Goal: Task Accomplishment & Management: Manage account settings

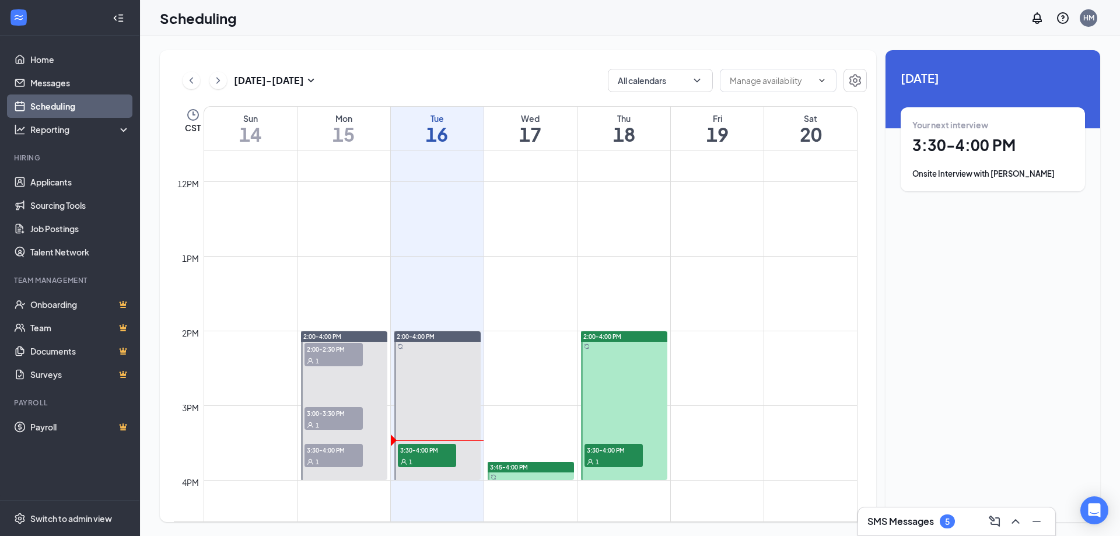
scroll to position [982, 0]
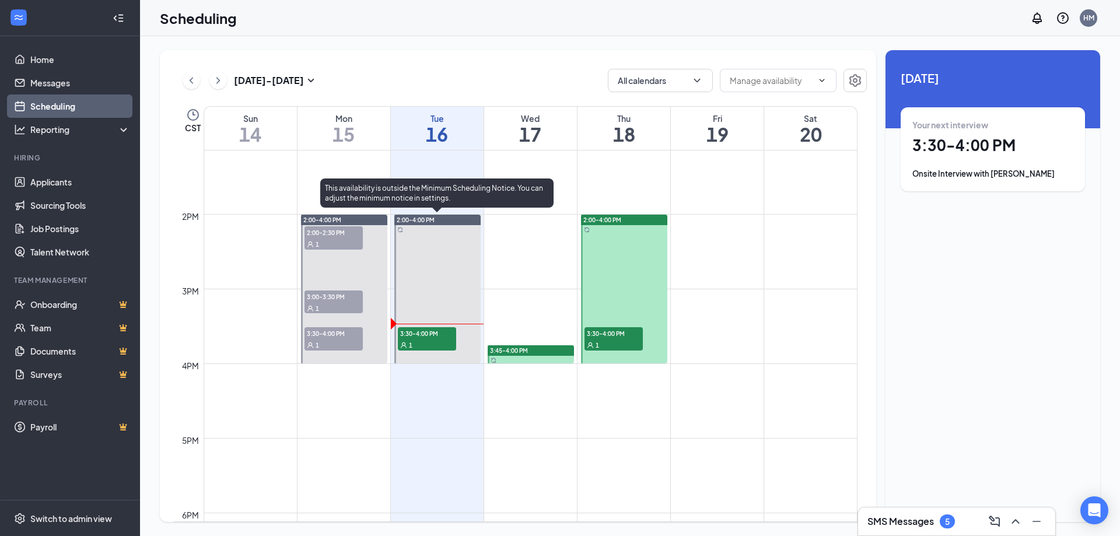
click at [422, 337] on span "3:30-4:00 PM" at bounding box center [427, 333] width 58 height 12
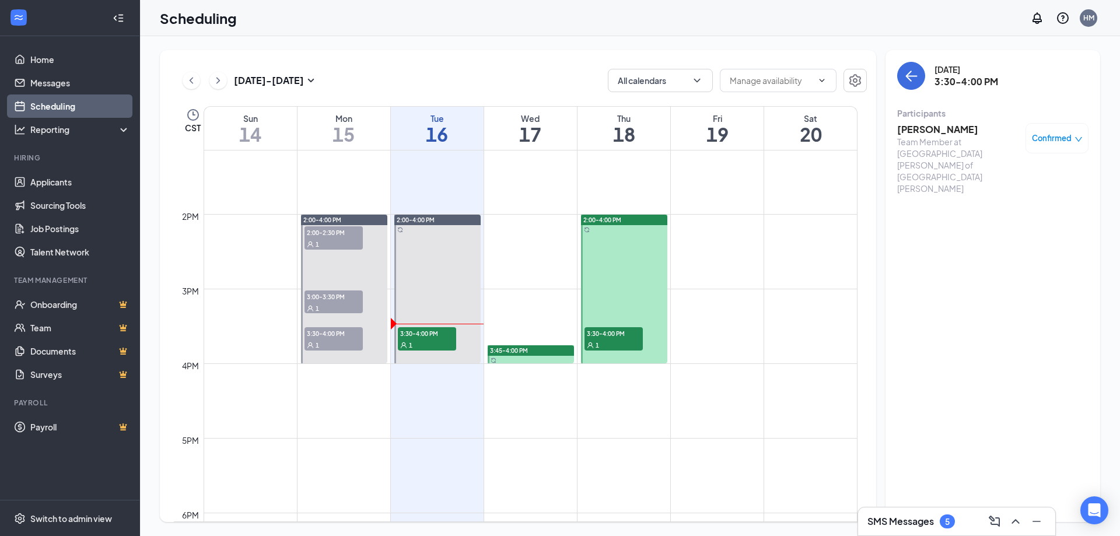
click at [921, 129] on h3 "[PERSON_NAME]" at bounding box center [958, 129] width 122 height 13
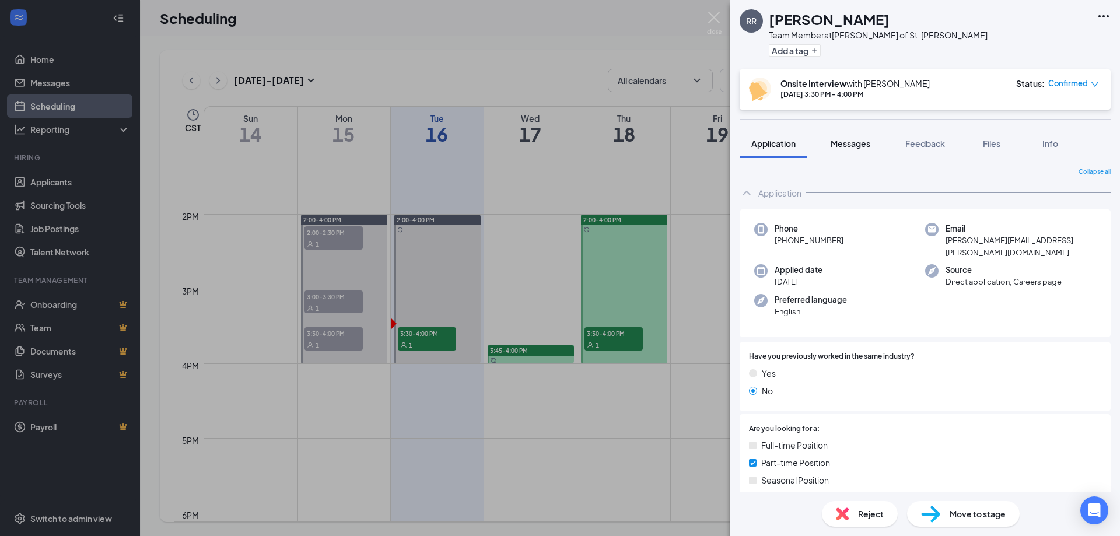
click at [863, 148] on div "Messages" at bounding box center [851, 144] width 40 height 12
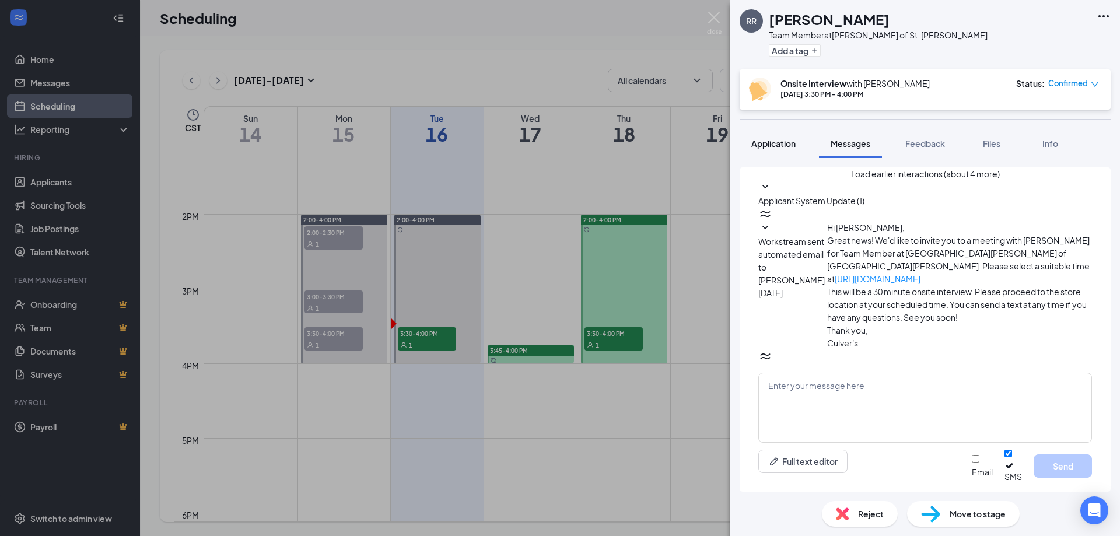
click at [789, 141] on span "Application" at bounding box center [773, 143] width 44 height 10
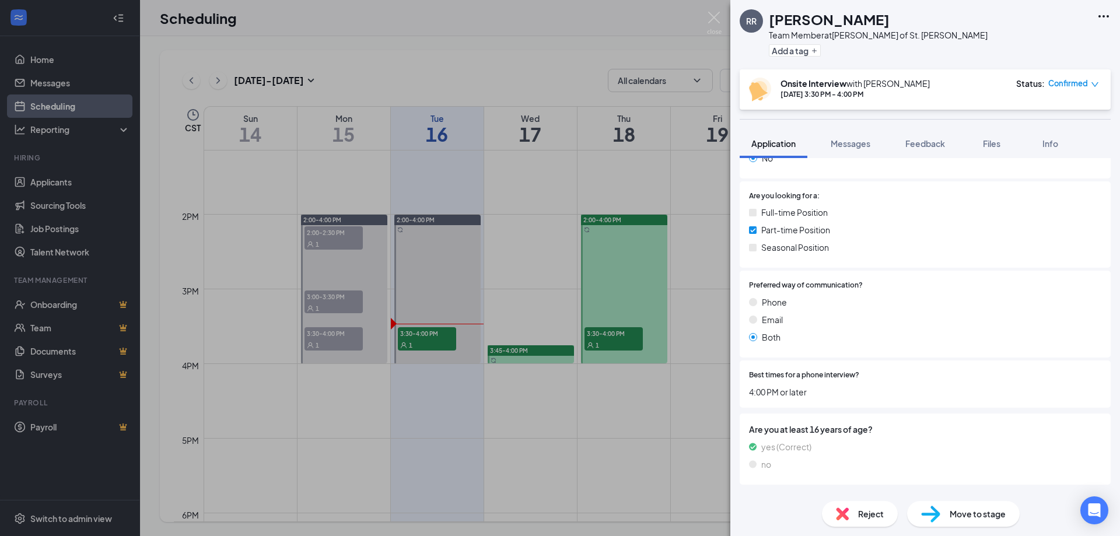
scroll to position [58, 0]
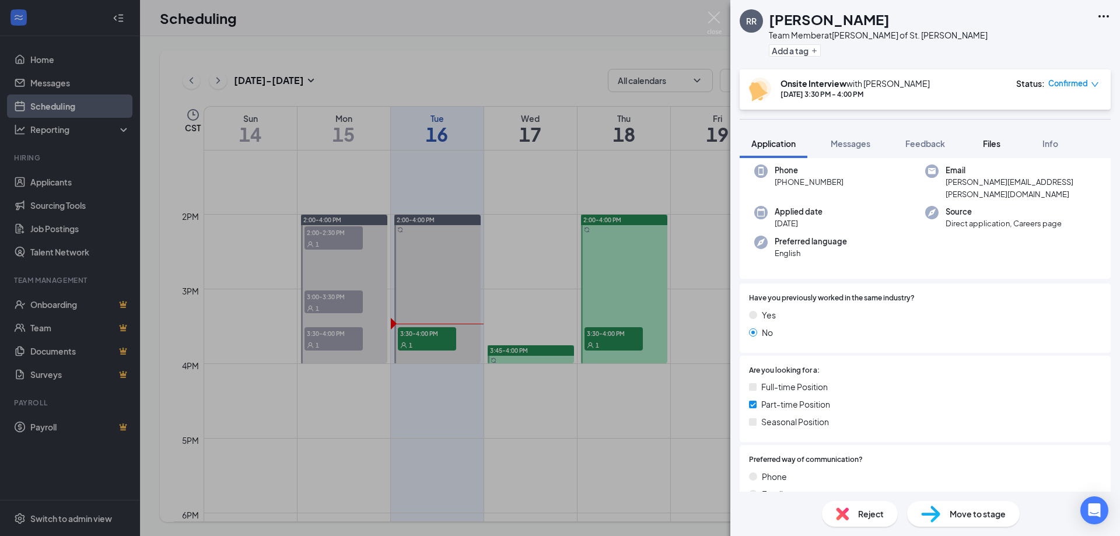
click at [1003, 142] on div "Files" at bounding box center [991, 144] width 23 height 12
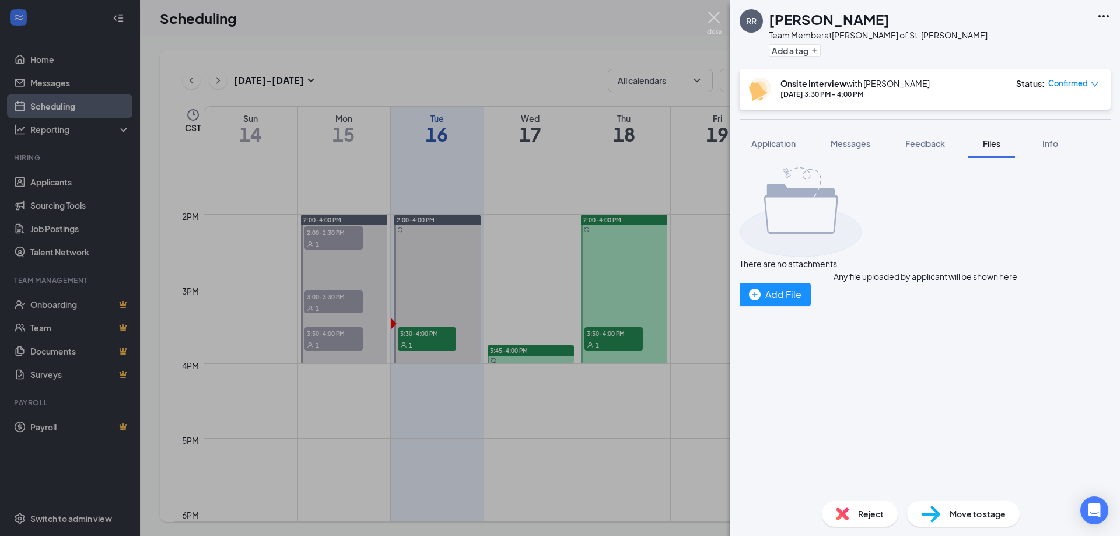
click at [712, 20] on img at bounding box center [714, 23] width 15 height 23
